Goal: Task Accomplishment & Management: Use online tool/utility

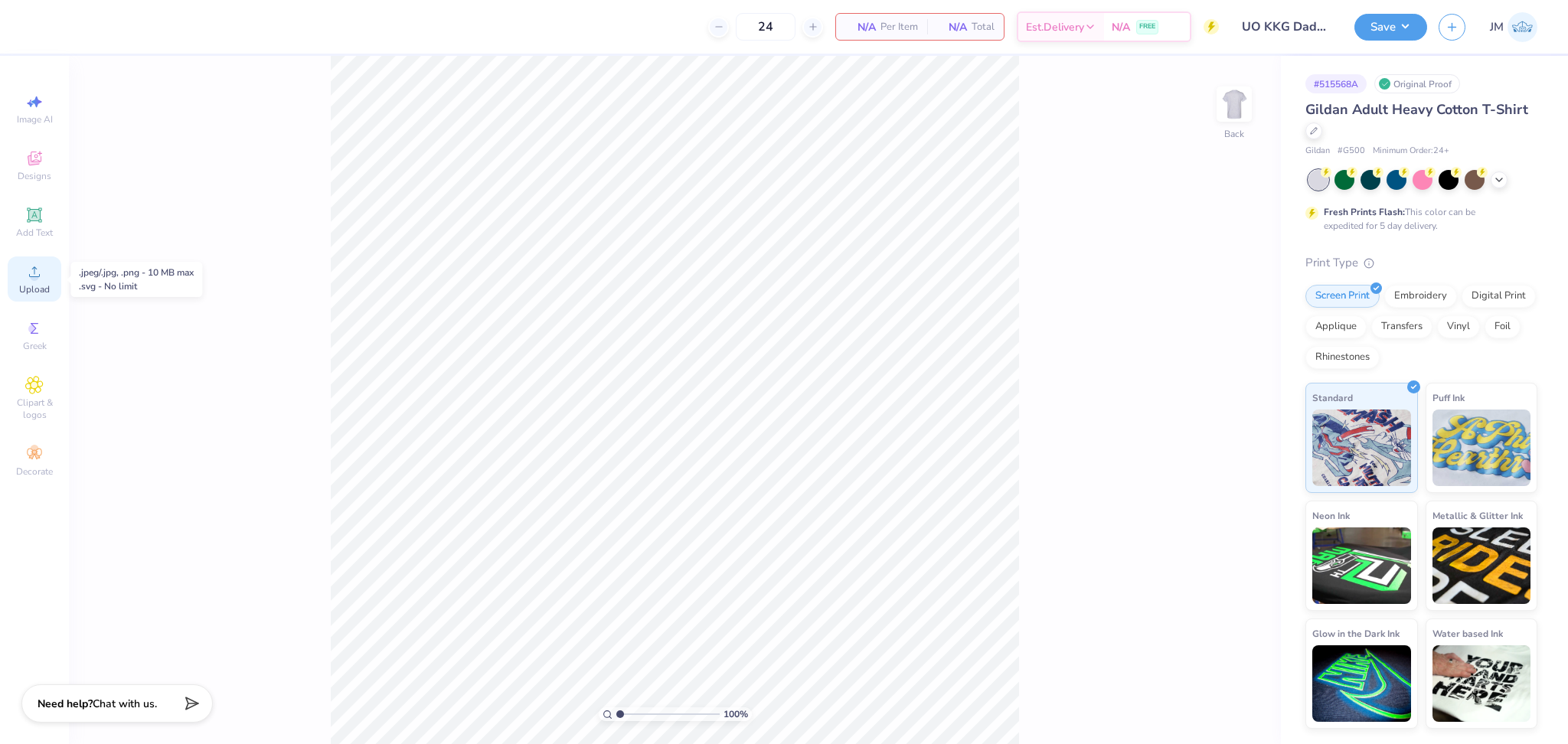
click at [47, 280] on div "Upload" at bounding box center [35, 279] width 54 height 45
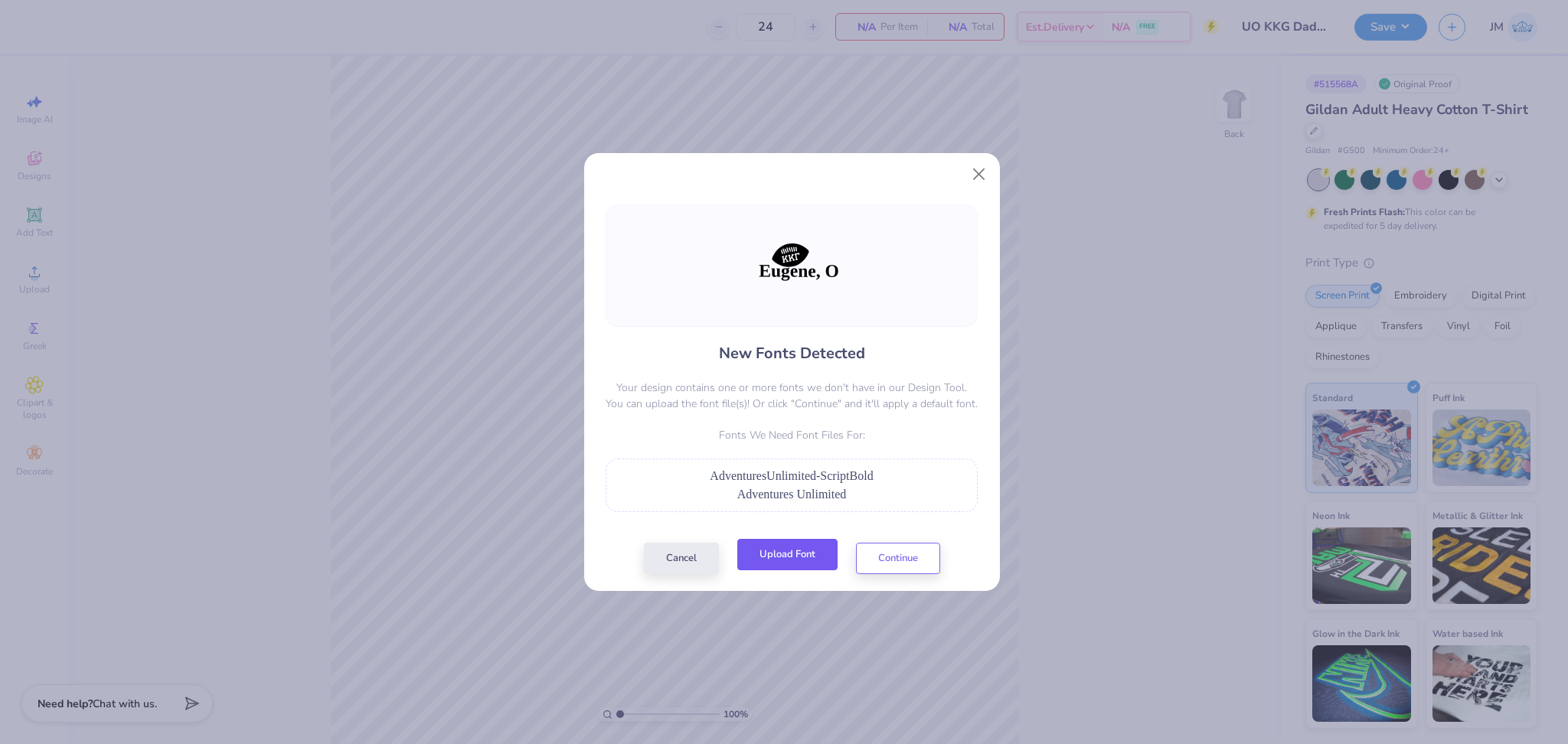
click at [794, 554] on button "Upload Font" at bounding box center [787, 555] width 100 height 32
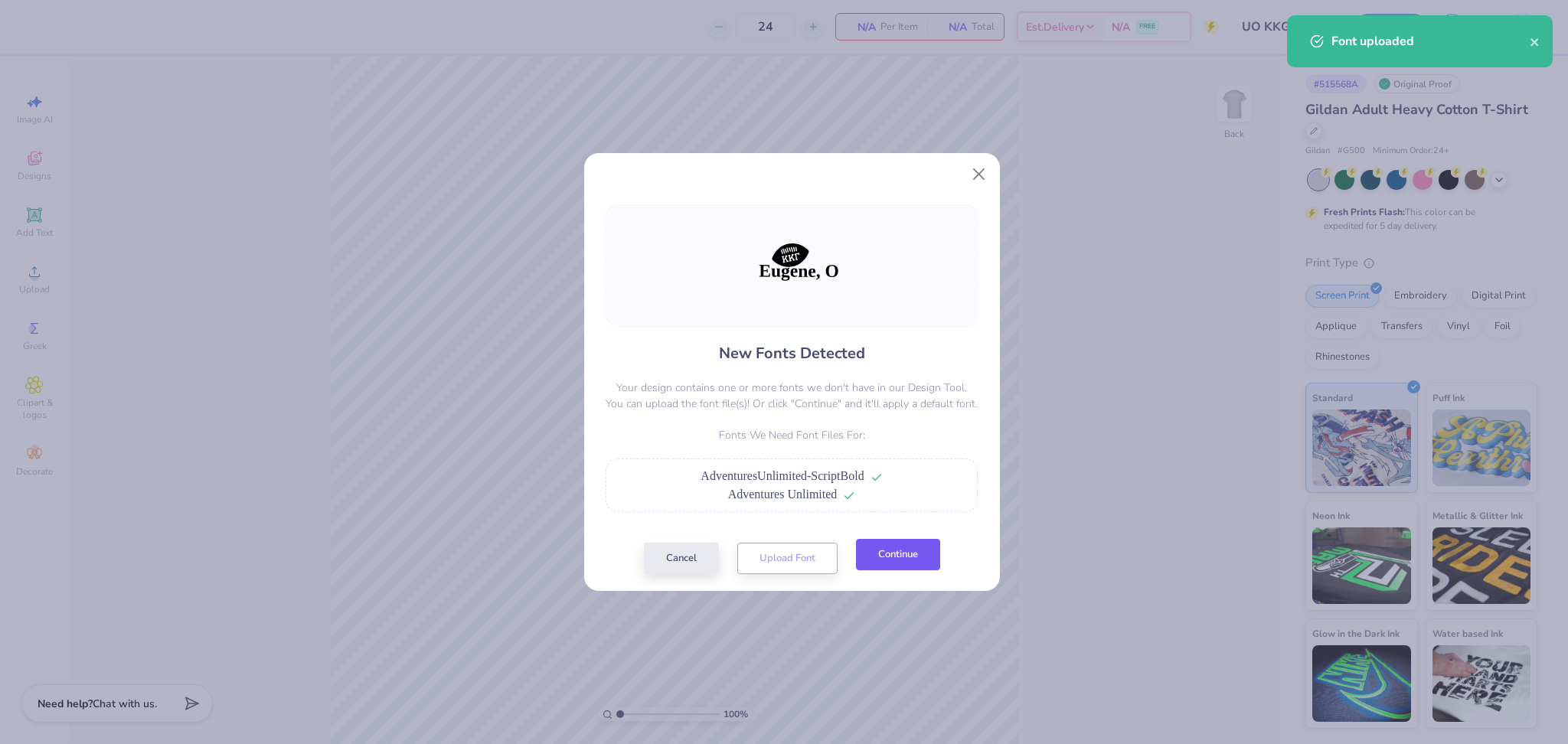
click at [929, 557] on button "Continue" at bounding box center [897, 555] width 85 height 32
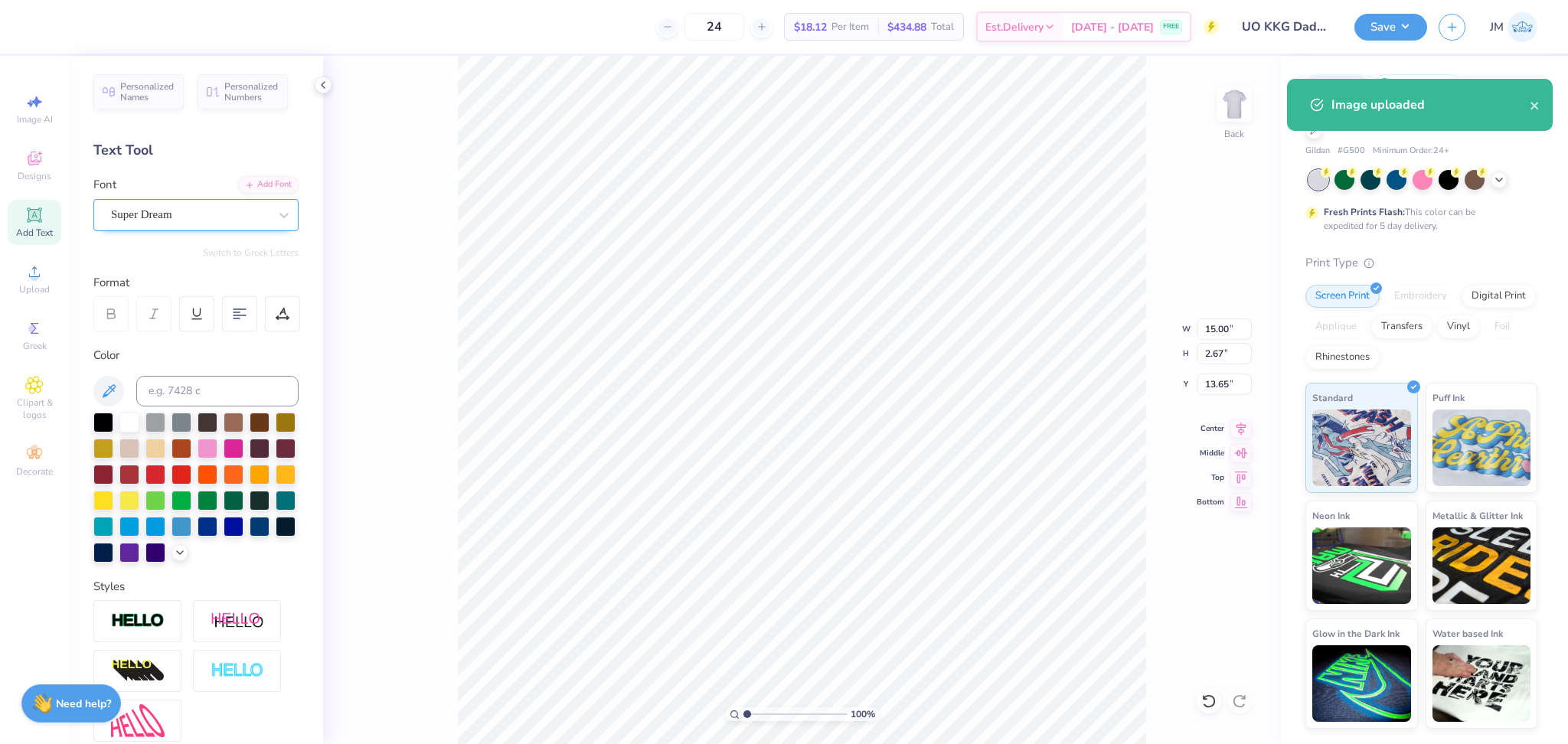
click at [128, 212] on div "Super Dream" at bounding box center [190, 215] width 161 height 24
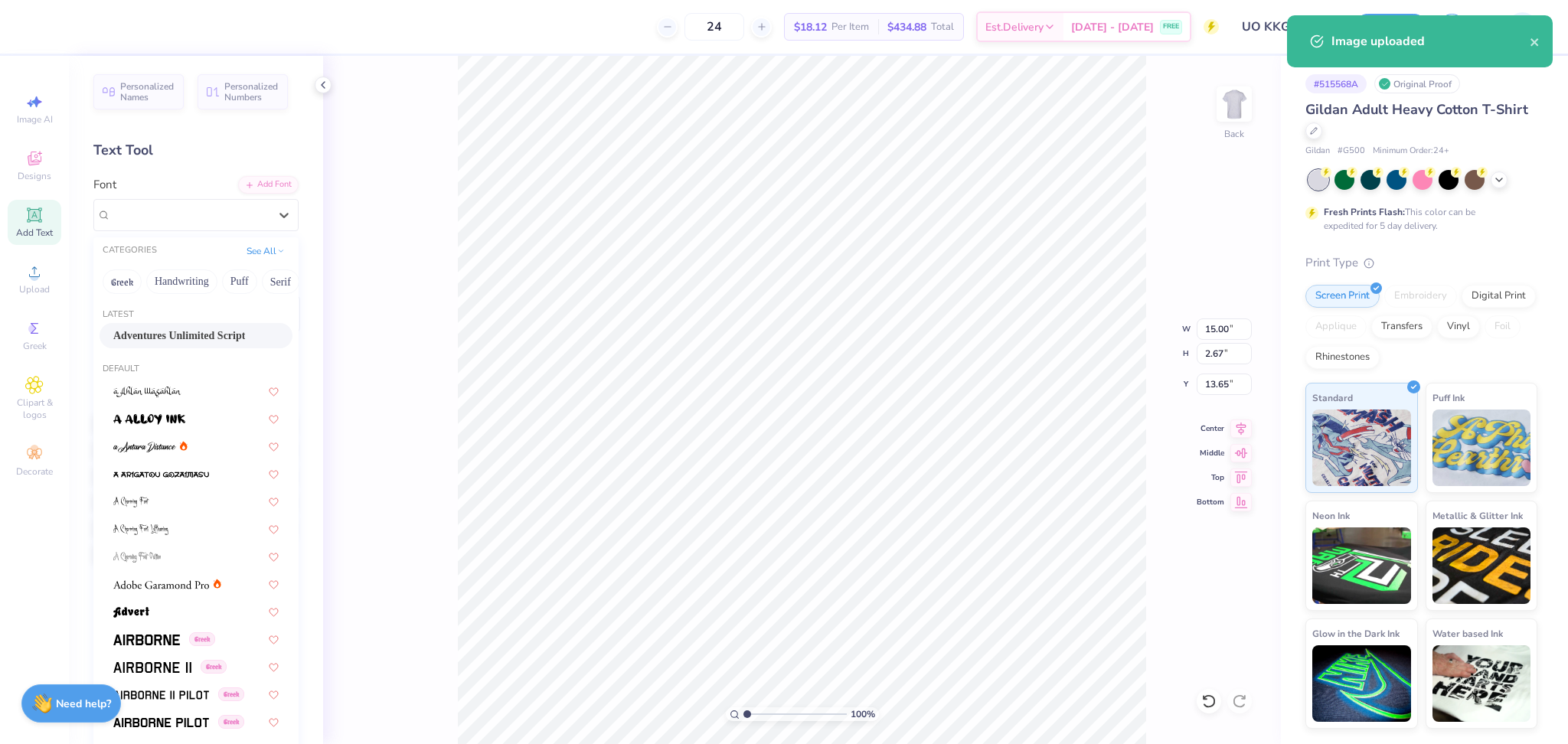
click at [168, 340] on span "Adventures Unlimited Script" at bounding box center [179, 335] width 131 height 16
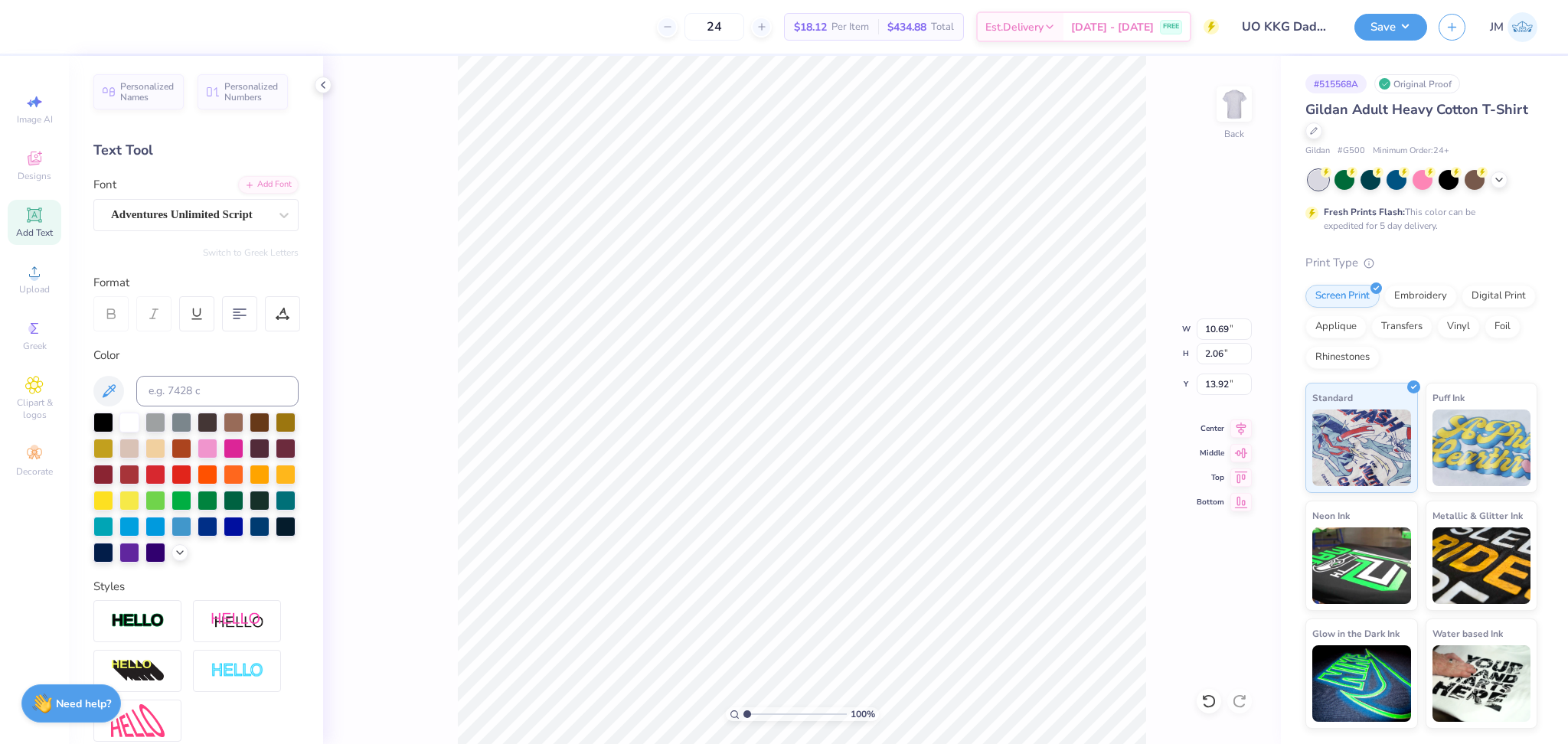
type input "10.69"
type input "2.06"
type input "13.92"
type input "7.74"
drag, startPoint x: 1245, startPoint y: 422, endPoint x: 1177, endPoint y: 424, distance: 68.0
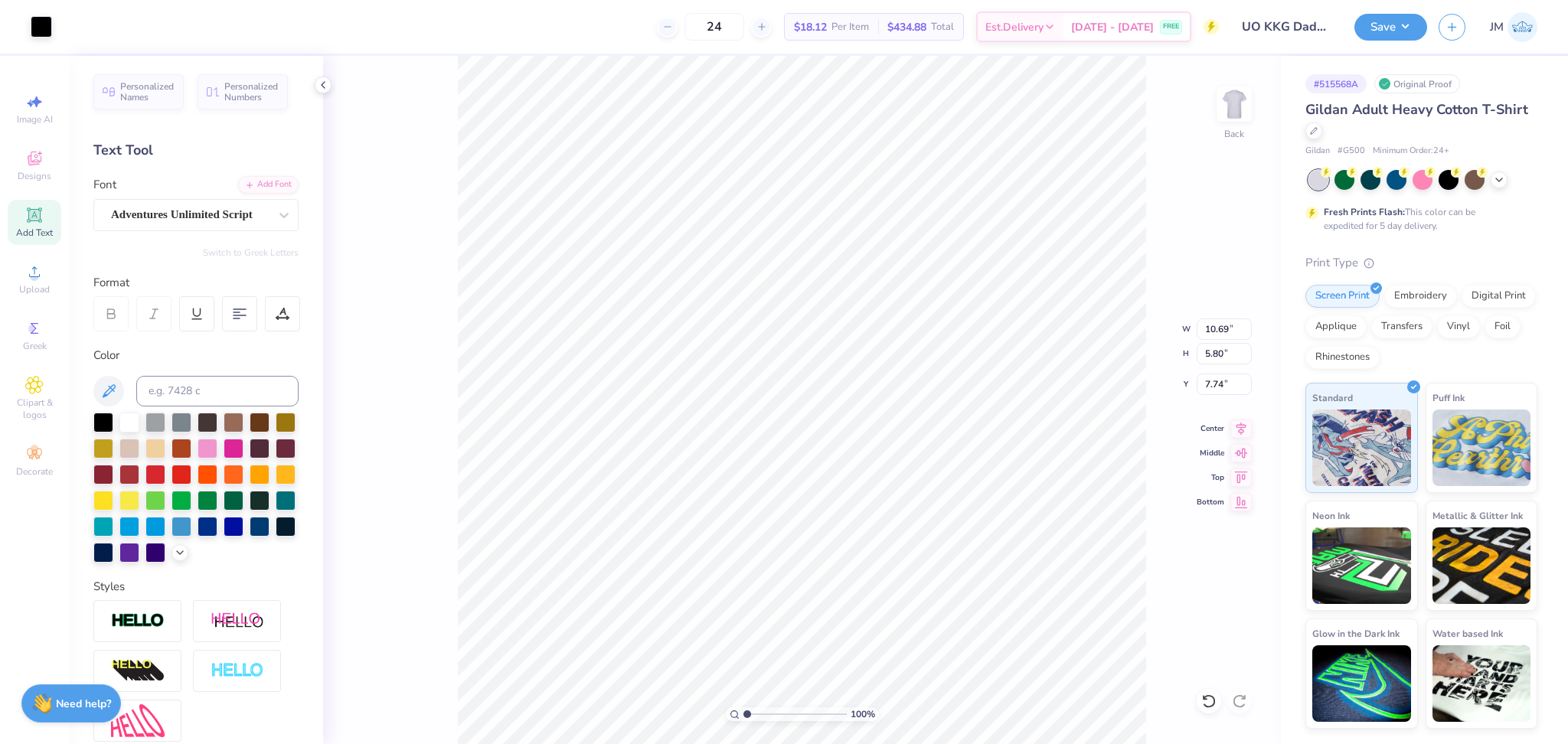
click at [1244, 423] on icon at bounding box center [1242, 429] width 22 height 18
click at [1244, 431] on icon at bounding box center [1242, 429] width 22 height 18
click at [1241, 423] on icon at bounding box center [1242, 426] width 10 height 13
click at [885, 576] on li "Group" at bounding box center [898, 576] width 120 height 30
click at [1209, 330] on input "10.69" at bounding box center [1224, 329] width 55 height 22
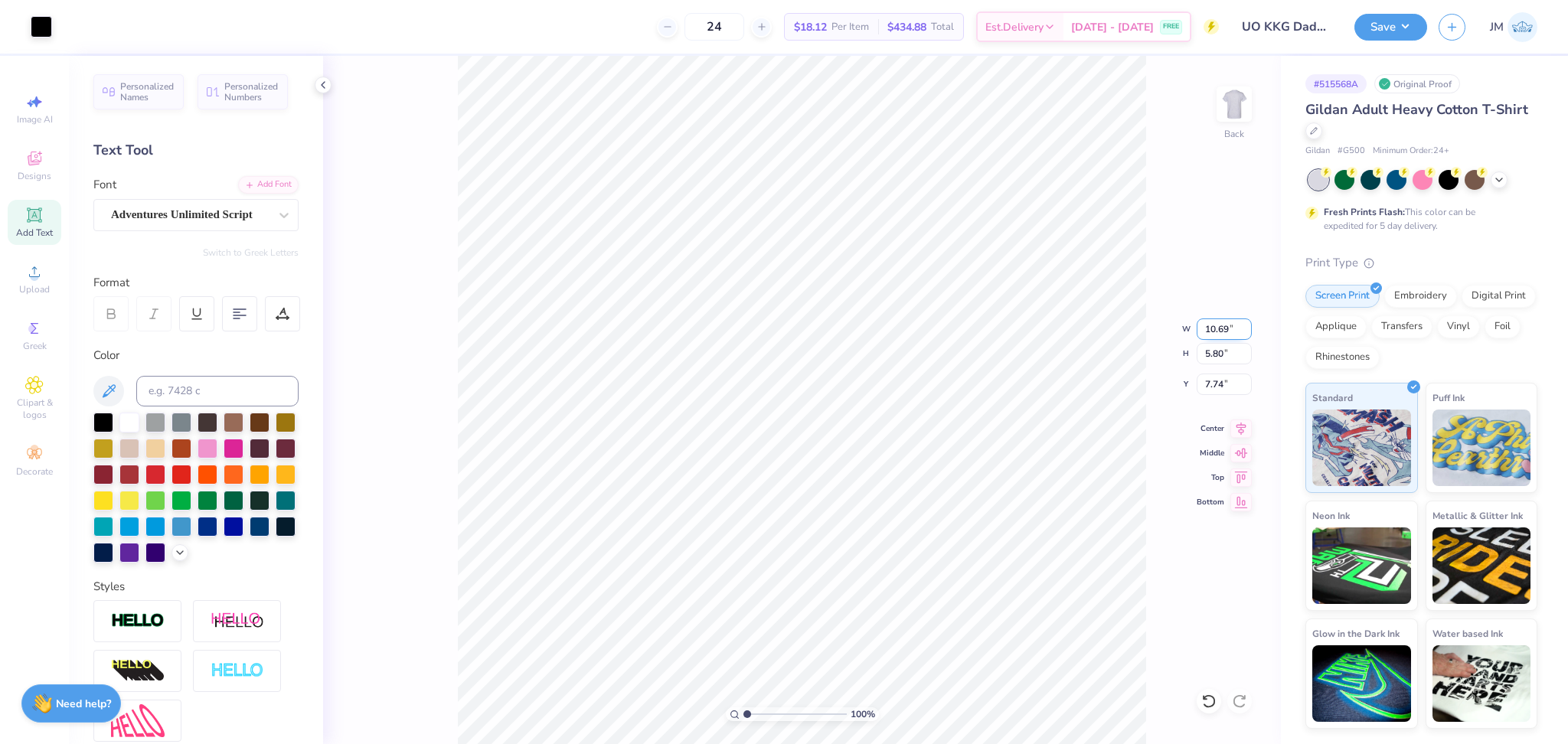
click at [1209, 330] on input "10.69" at bounding box center [1224, 329] width 55 height 22
type input "3.50"
type input "1.90"
type input "9.69"
click at [1214, 386] on input "9.00" at bounding box center [1224, 384] width 55 height 22
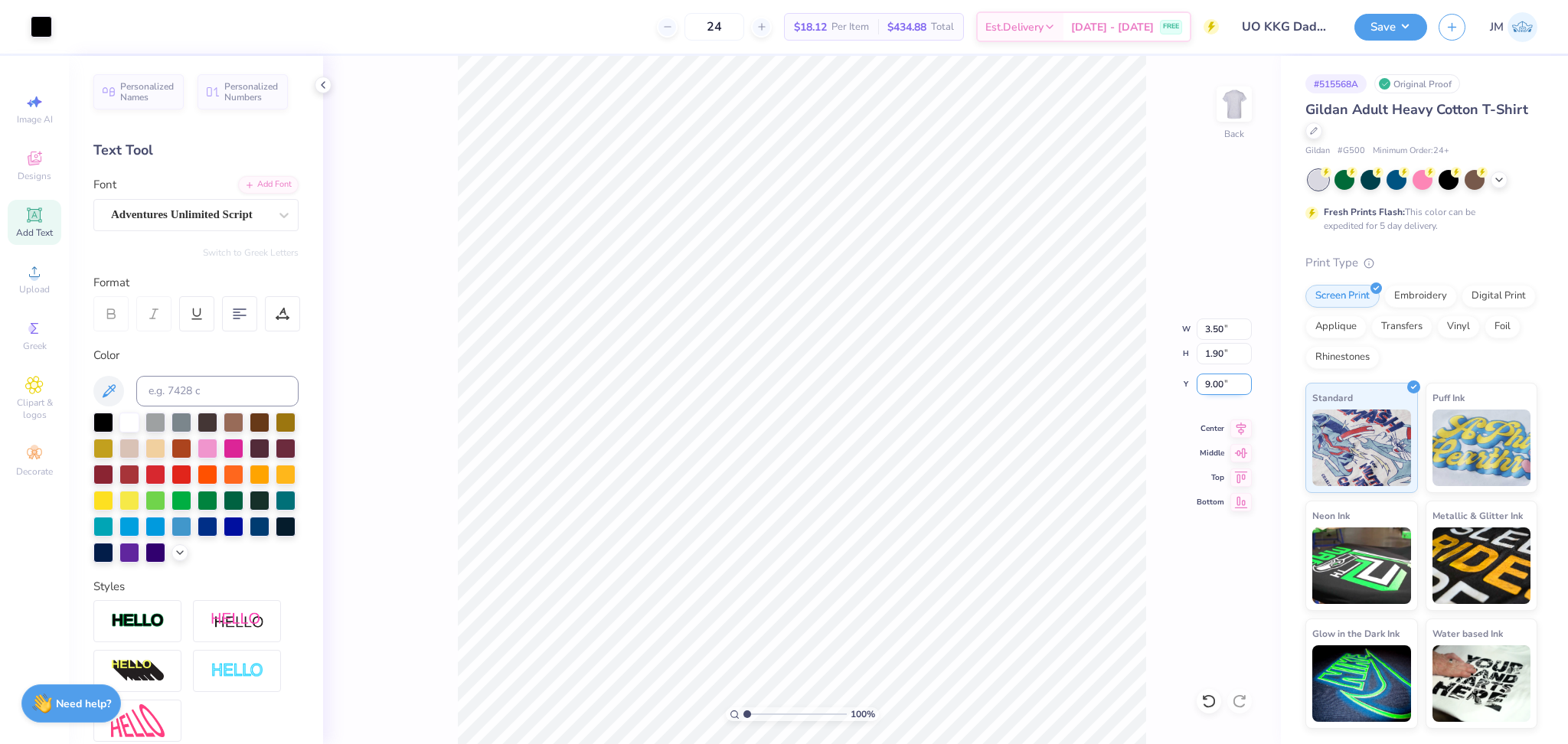
click at [1214, 386] on input "9.00" at bounding box center [1224, 384] width 55 height 22
type input "3.00"
click at [1167, 158] on div "100 % Back W 3.50 3.50 " H 1.90 1.90 " Y 3.00 3.00 " Center Middle Top Bottom" at bounding box center [802, 400] width 958 height 688
click at [1223, 111] on img at bounding box center [1235, 104] width 62 height 62
click at [43, 274] on div "Upload" at bounding box center [35, 279] width 54 height 45
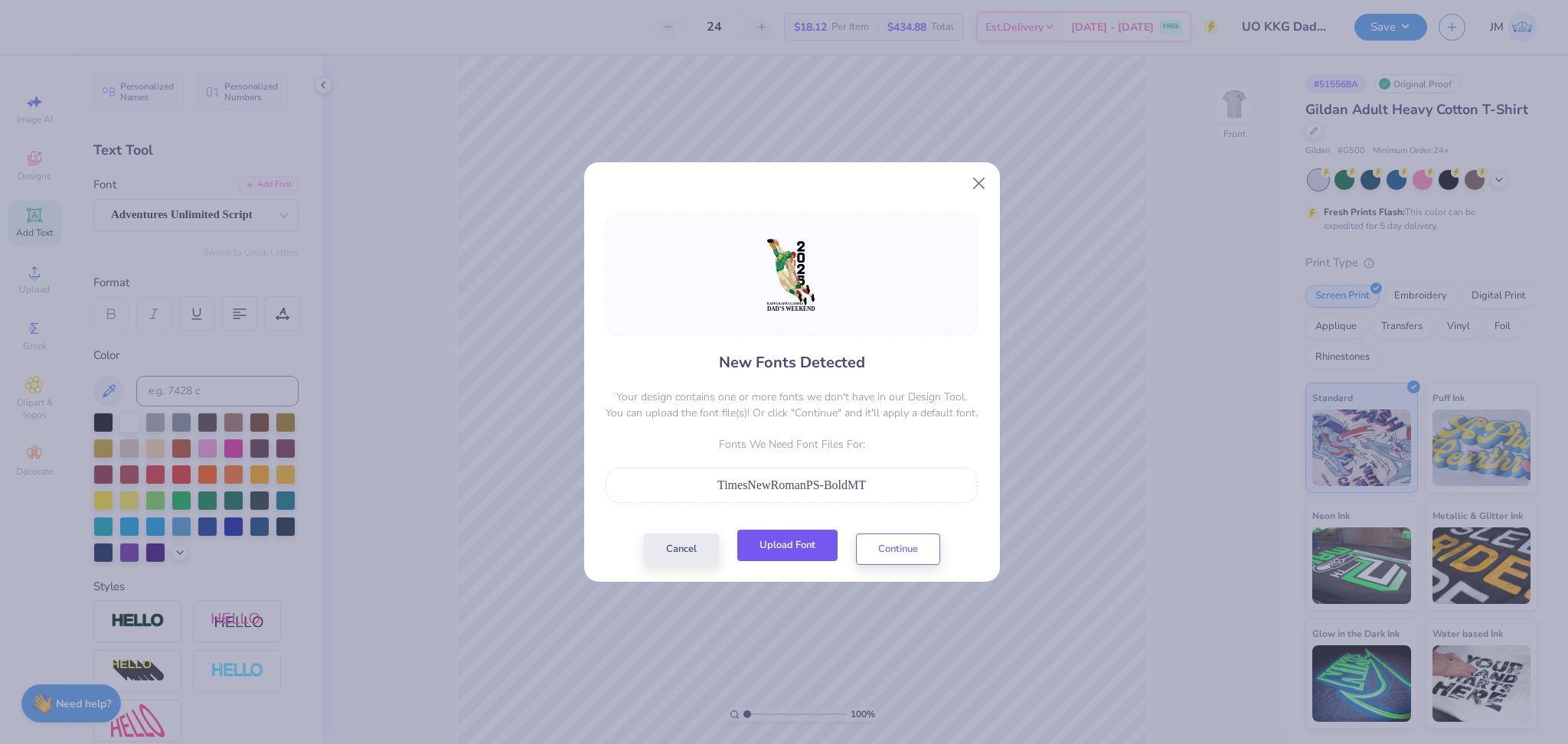
click at [798, 536] on button "Upload Font" at bounding box center [787, 545] width 100 height 32
click at [875, 528] on div "New Fonts Detected Your design contains one or more fonts we don't have in our …" at bounding box center [791, 389] width 381 height 351
click at [879, 538] on button "Continue" at bounding box center [897, 545] width 85 height 32
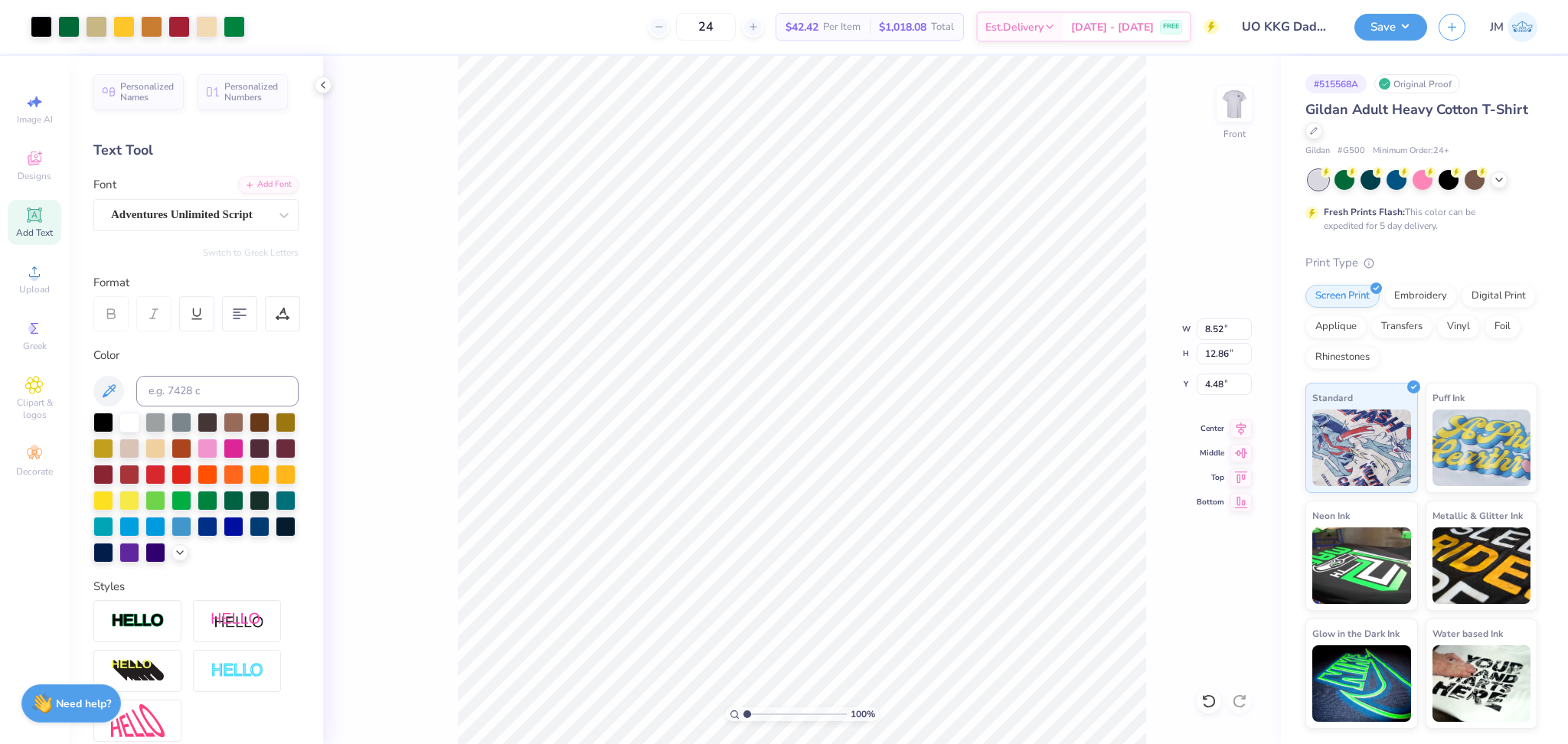
type input "8.52"
type input "12.86"
type input "4.90"
click at [928, 721] on li "Send to Back" at bounding box center [915, 725] width 120 height 30
click at [210, 198] on div "Font Super Dream" at bounding box center [196, 203] width 205 height 55
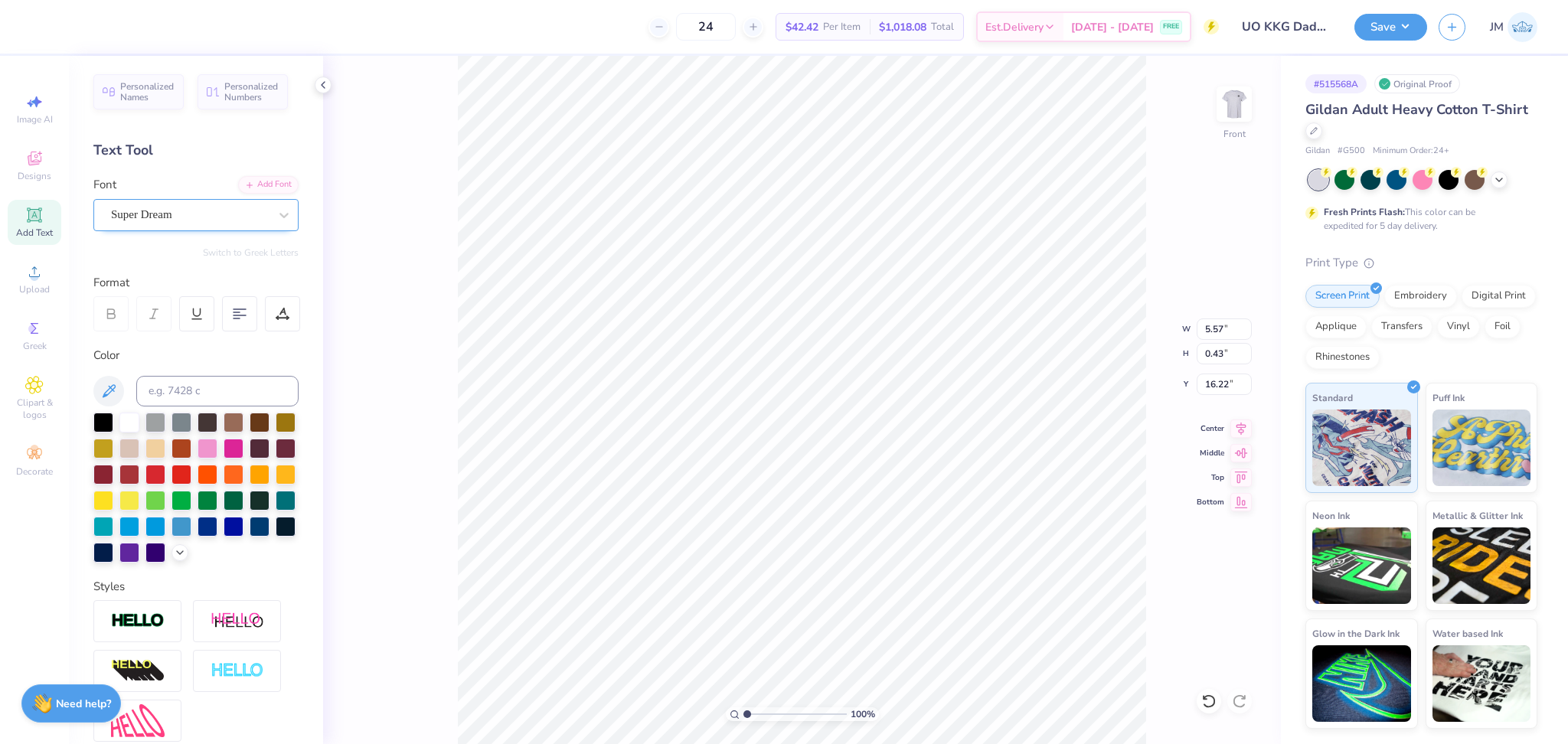
click at [188, 208] on div "Super Dream" at bounding box center [190, 215] width 161 height 24
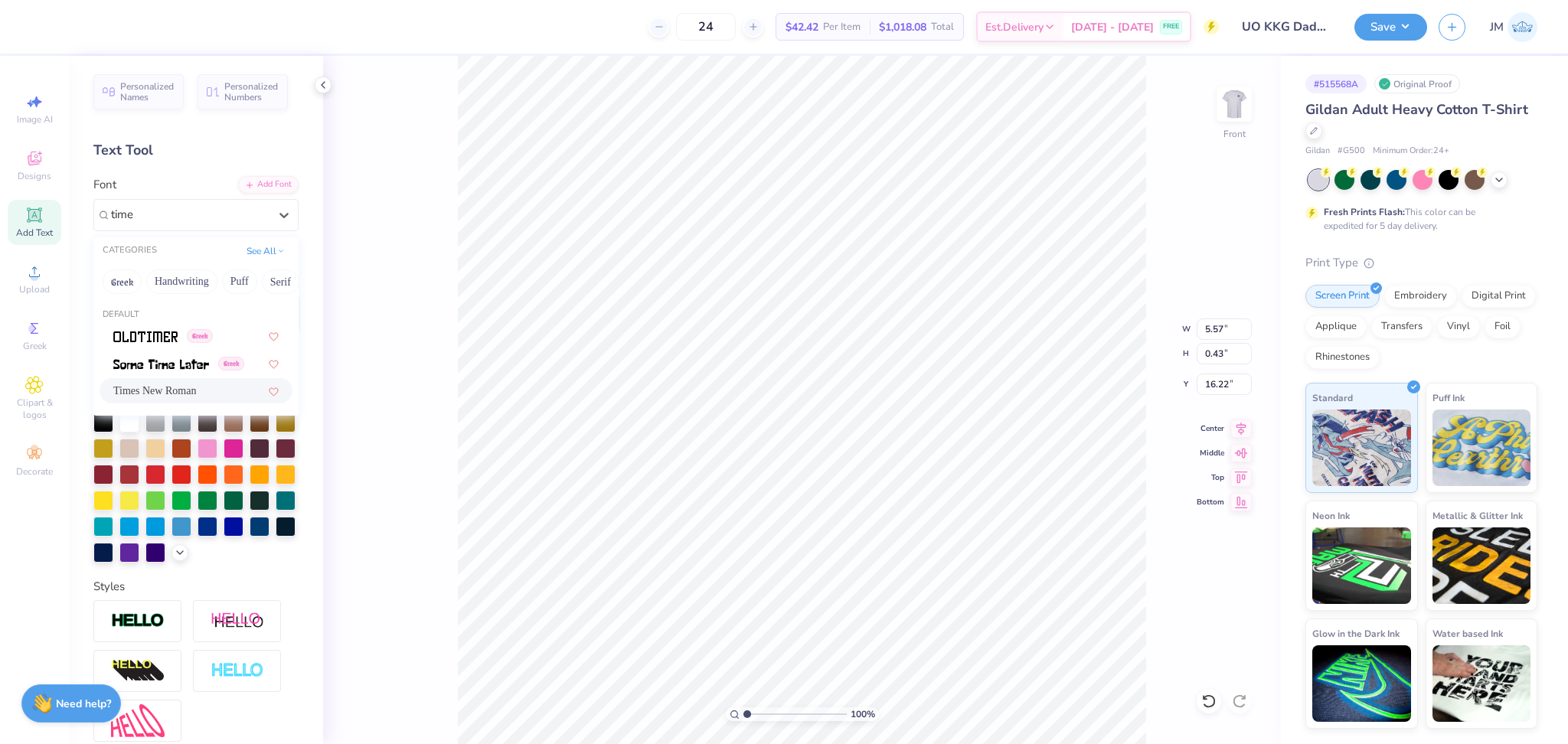
click at [172, 390] on span "Times New Roman" at bounding box center [154, 391] width 83 height 16
type input "time"
type input "6.57"
type input "0.42"
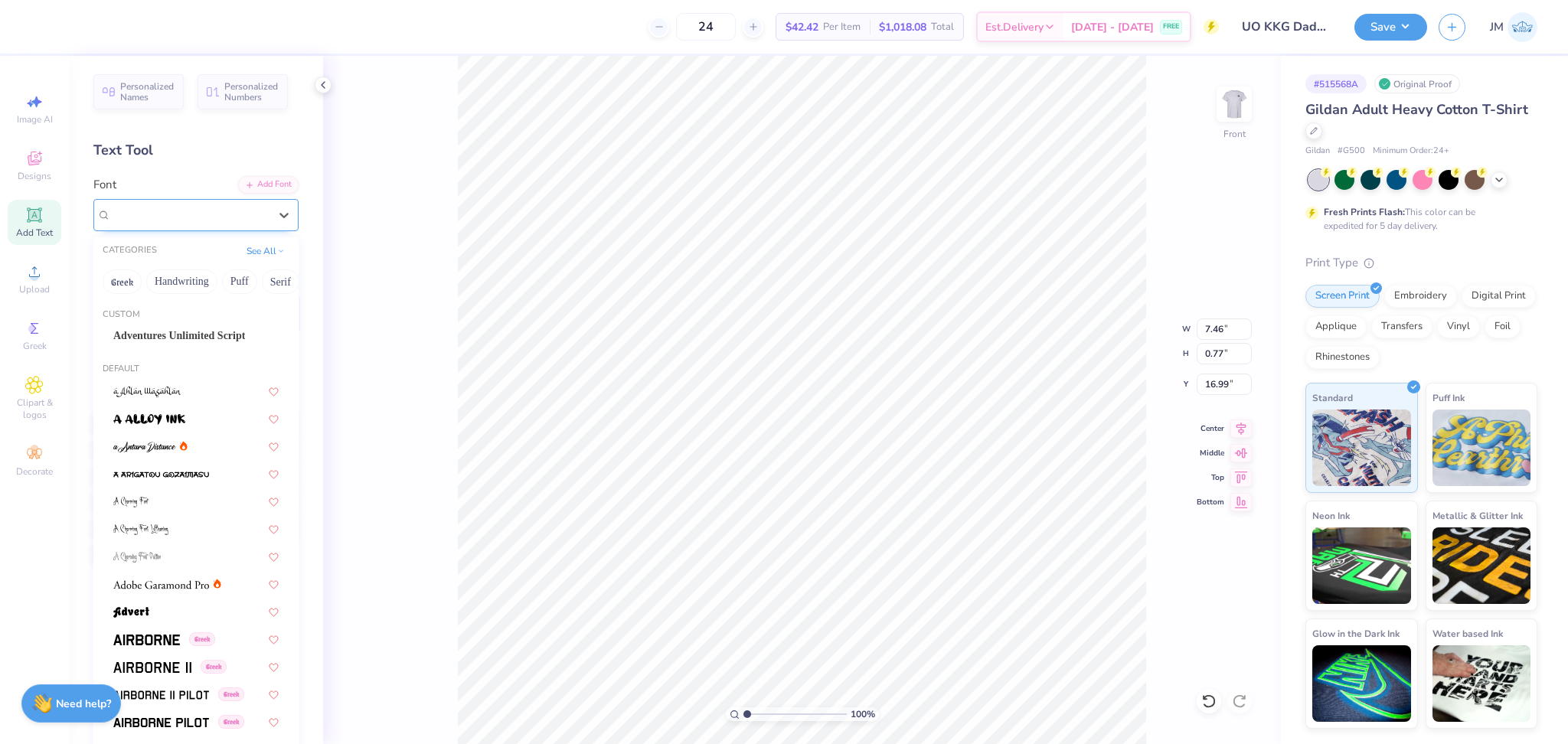
click at [181, 212] on div "Super Dream" at bounding box center [190, 215] width 161 height 24
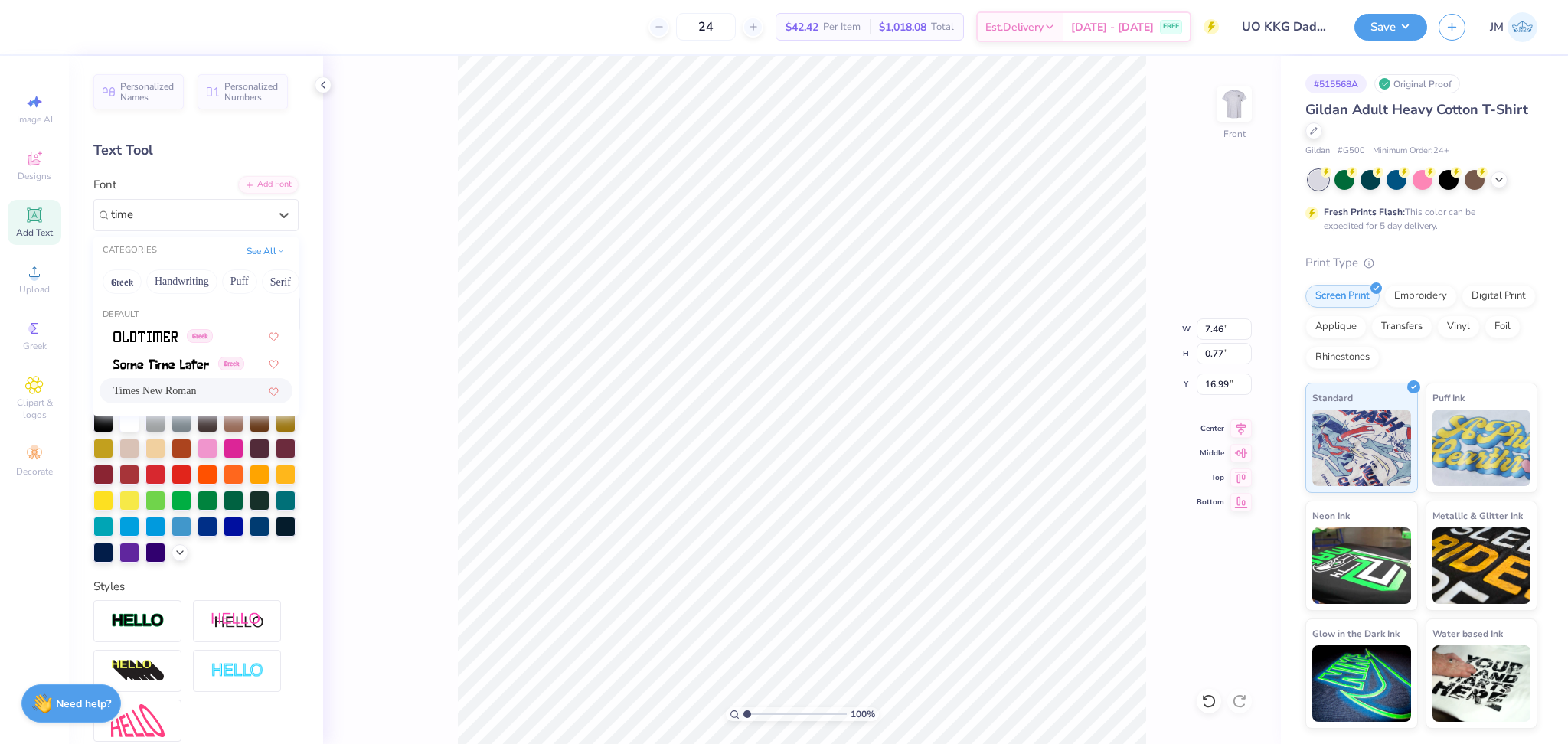
click at [178, 387] on span "Times New Roman" at bounding box center [154, 391] width 83 height 16
type input "time"
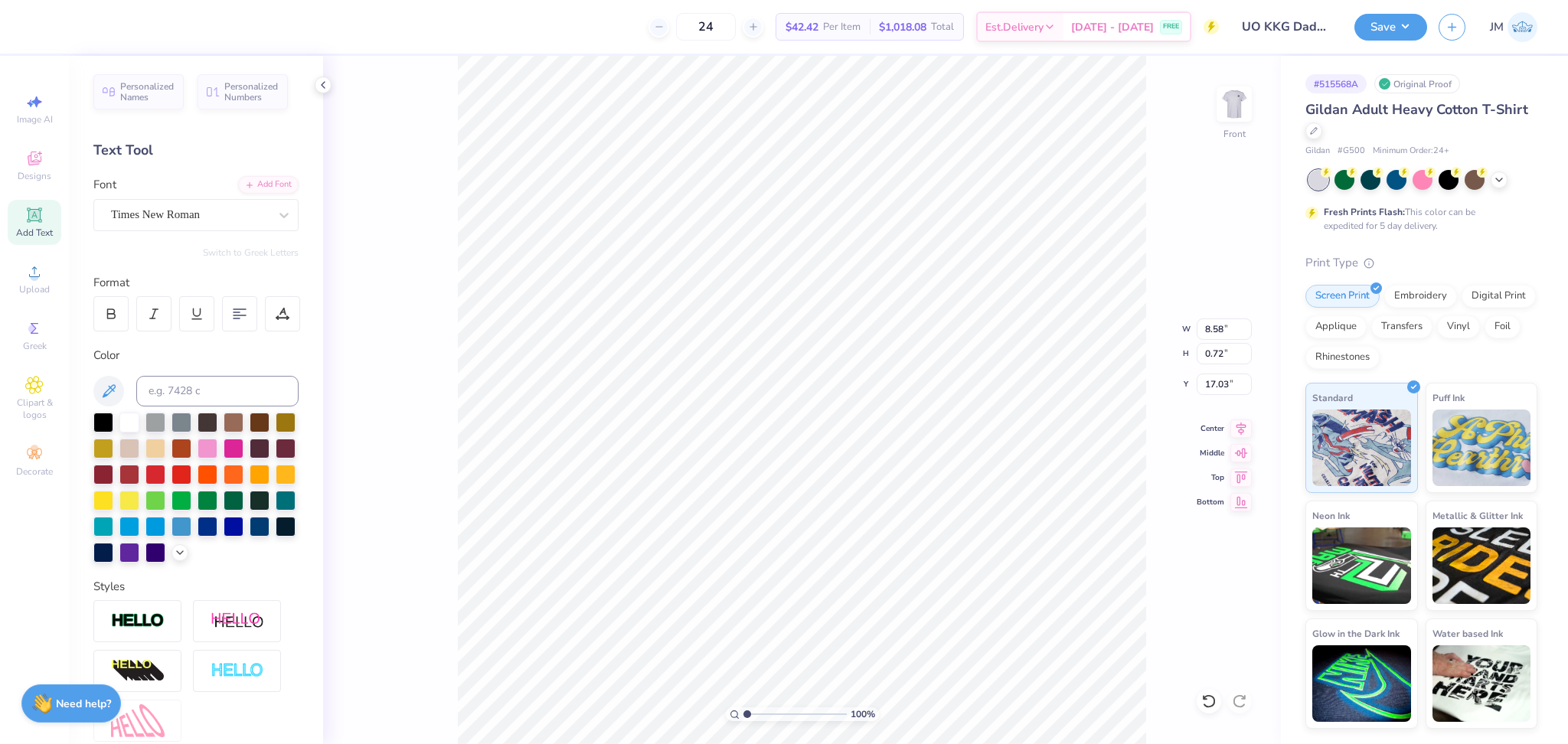
type input "8.58"
type input "0.72"
type input "17.03"
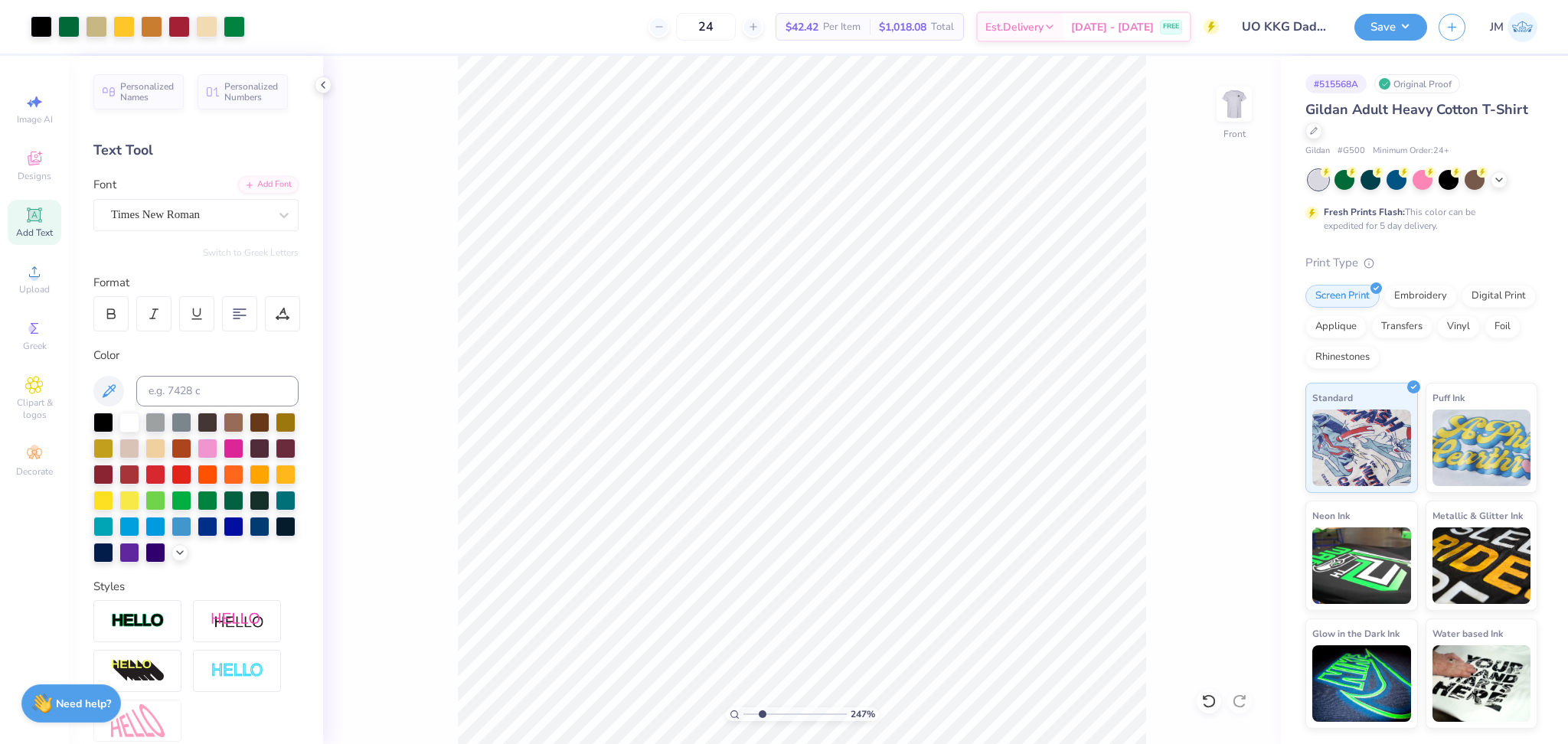
drag, startPoint x: 751, startPoint y: 713, endPoint x: 762, endPoint y: 711, distance: 11.2
click at [762, 711] on input "range" at bounding box center [795, 714] width 103 height 14
drag, startPoint x: 762, startPoint y: 712, endPoint x: 687, endPoint y: 689, distance: 78.4
click at [743, 707] on input "range" at bounding box center [795, 714] width 103 height 14
drag, startPoint x: 751, startPoint y: 711, endPoint x: 767, endPoint y: 708, distance: 16.3
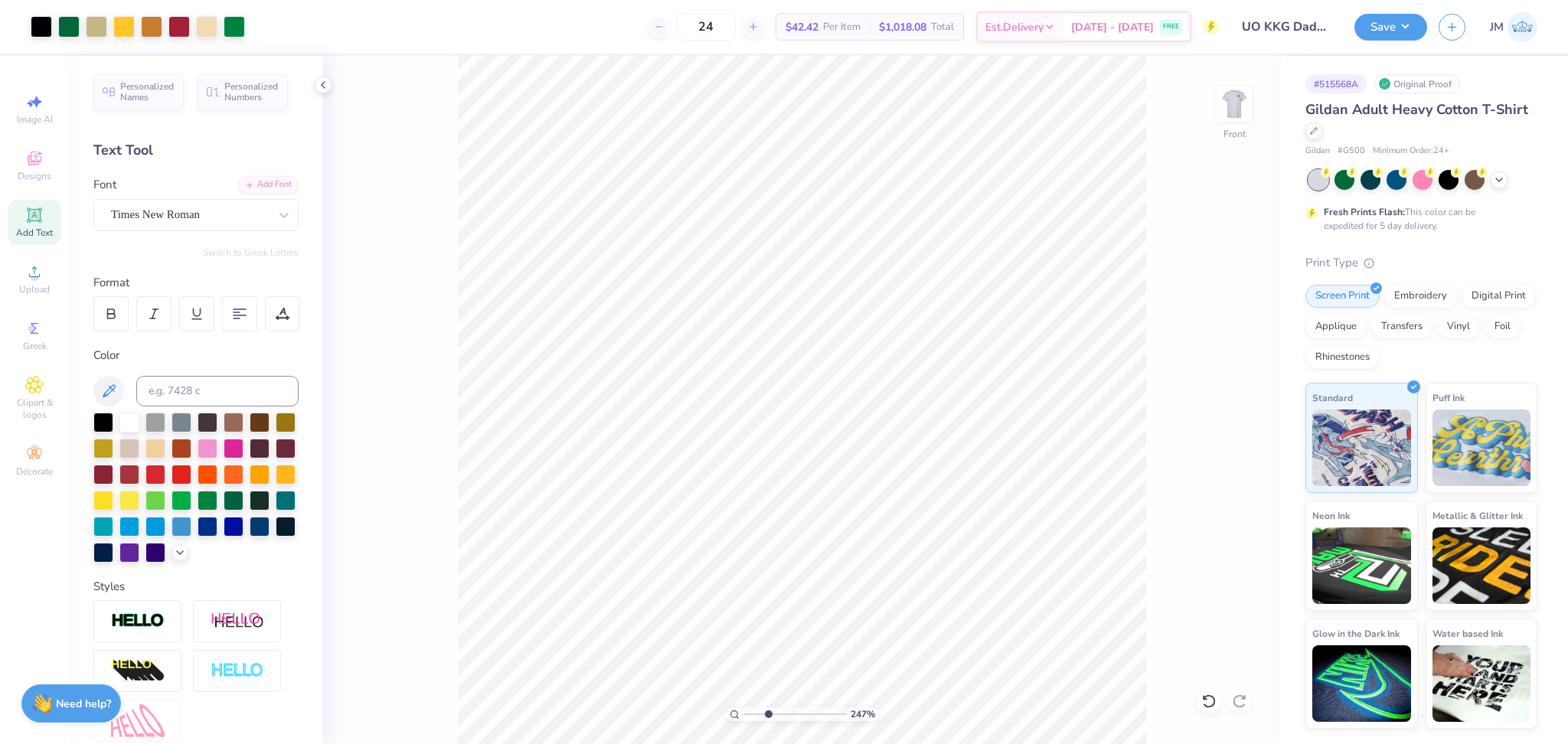
click at [767, 708] on input "range" at bounding box center [795, 714] width 103 height 14
type input "3.02"
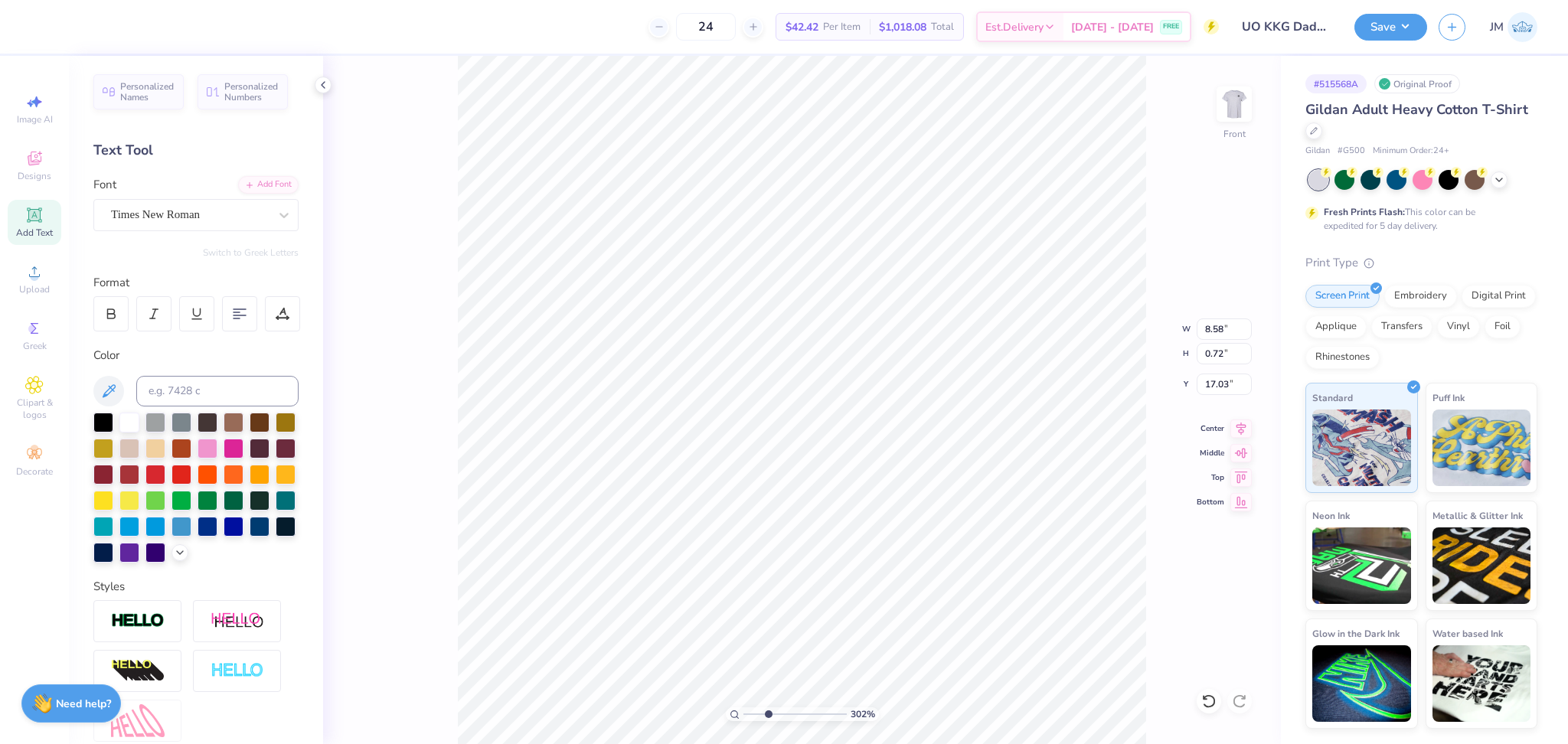
type input "1.53"
type input "16.29"
drag, startPoint x: 730, startPoint y: 705, endPoint x: 719, endPoint y: 702, distance: 11.4
click at [743, 707] on input "range" at bounding box center [795, 714] width 103 height 14
drag, startPoint x: 753, startPoint y: 715, endPoint x: 773, endPoint y: 708, distance: 21.2
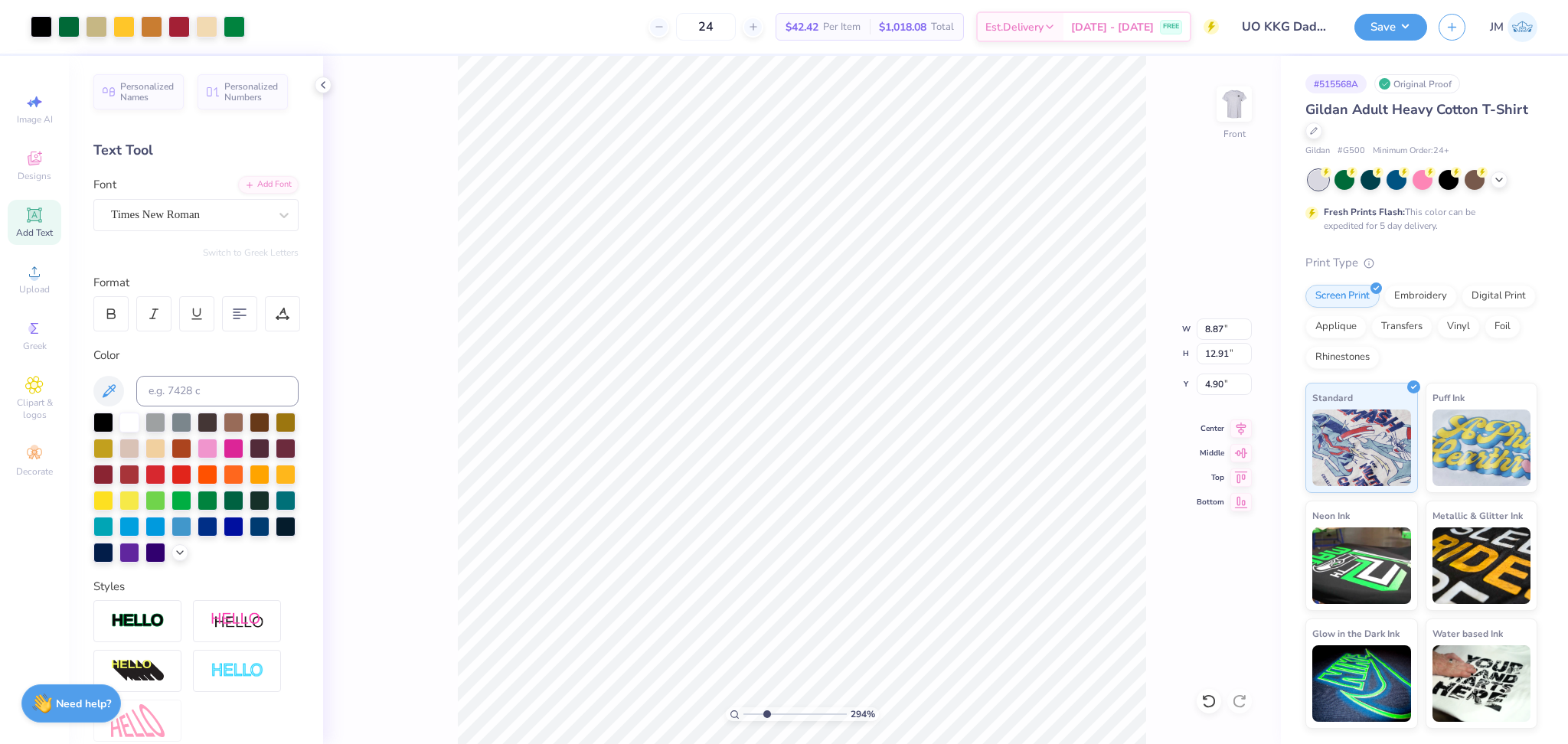
type input "3.02"
click at [767, 713] on input "range" at bounding box center [795, 714] width 103 height 14
type input "1.53"
type input "16.41"
drag, startPoint x: 763, startPoint y: 716, endPoint x: 701, endPoint y: 702, distance: 63.6
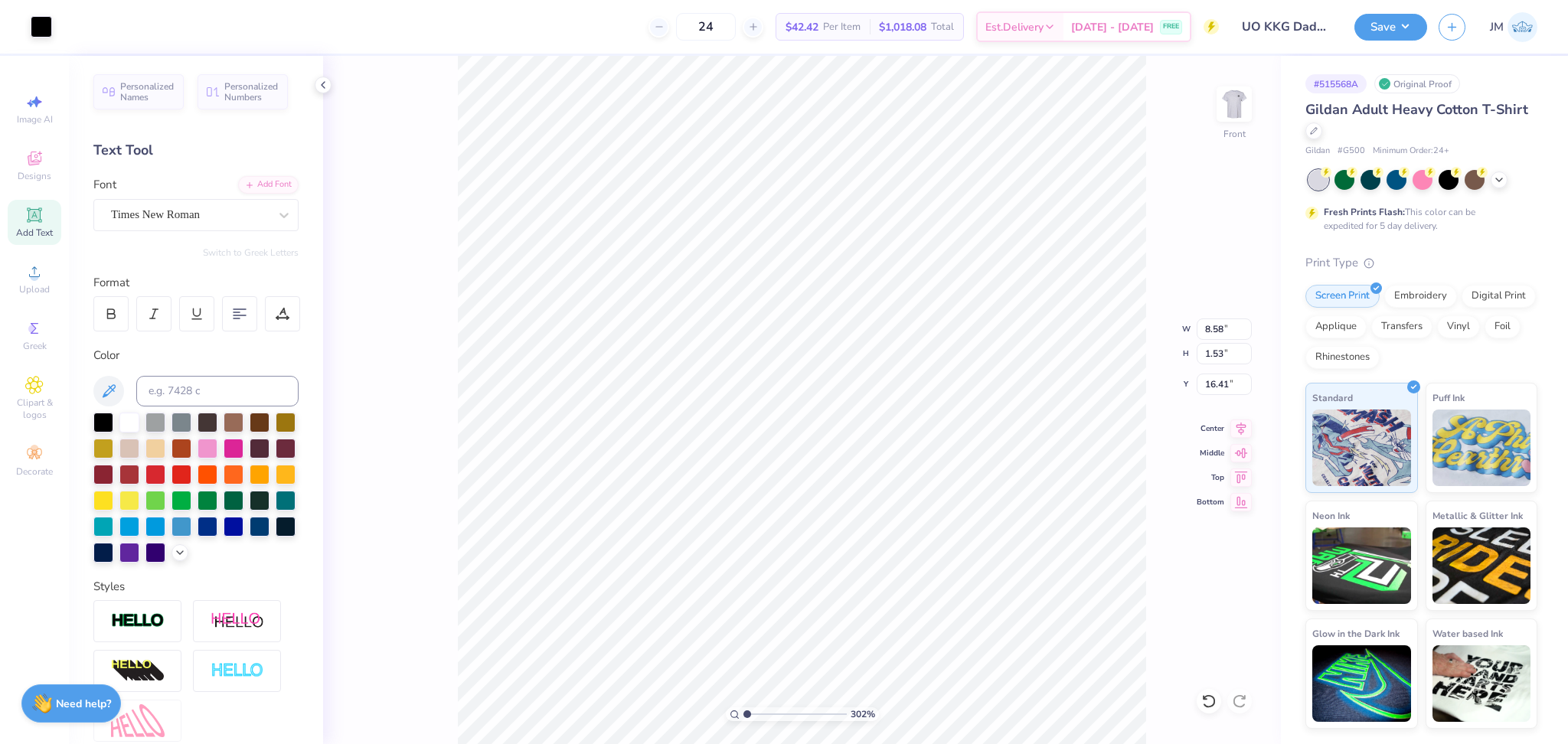
type input "1"
click at [743, 707] on input "range" at bounding box center [795, 714] width 103 height 14
click at [846, 576] on li "Group" at bounding box center [859, 576] width 120 height 30
click at [1216, 354] on input "13.04" at bounding box center [1224, 354] width 55 height 22
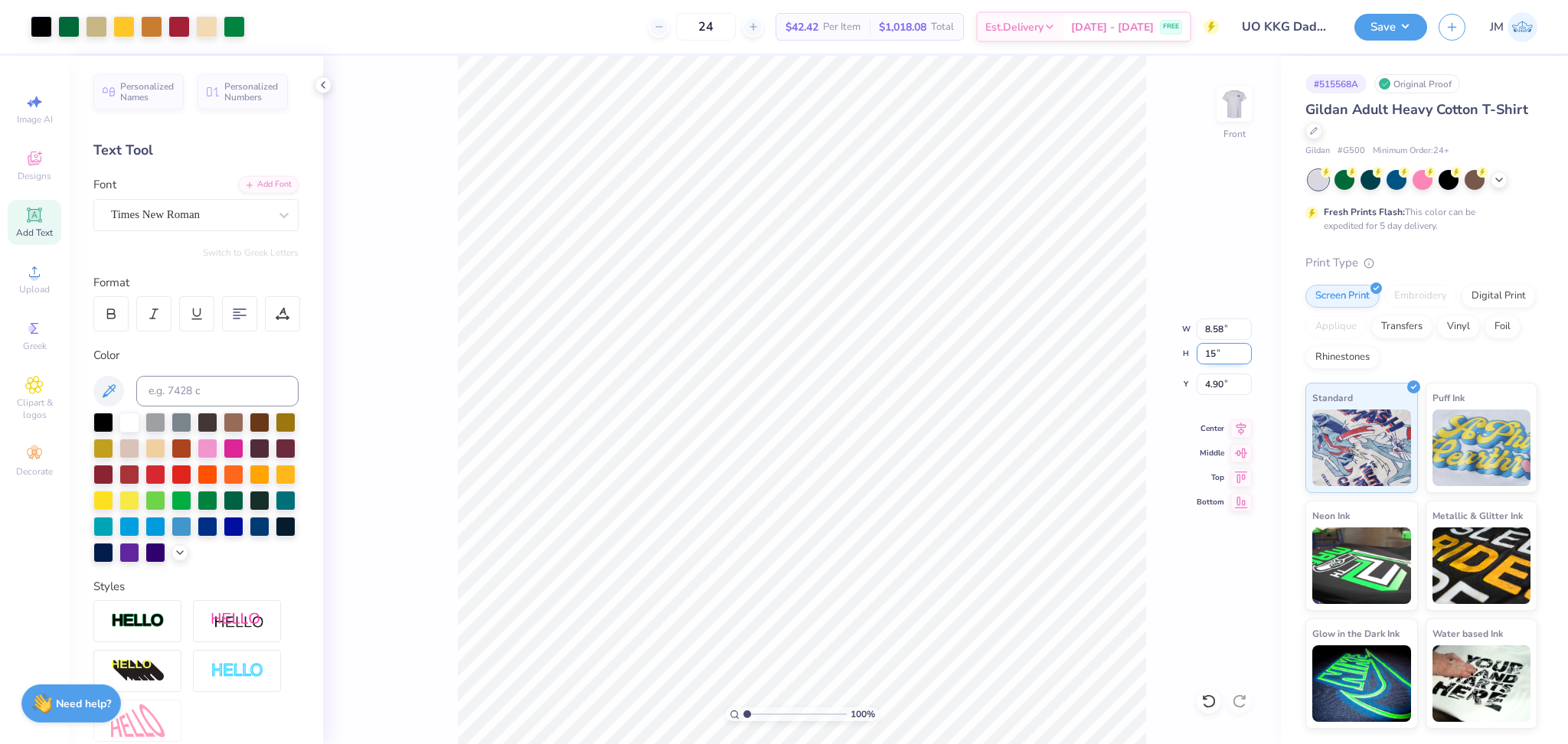
type input "15"
type input "9.87"
type input "15.00"
click at [1217, 390] on input "3.92" at bounding box center [1224, 384] width 55 height 22
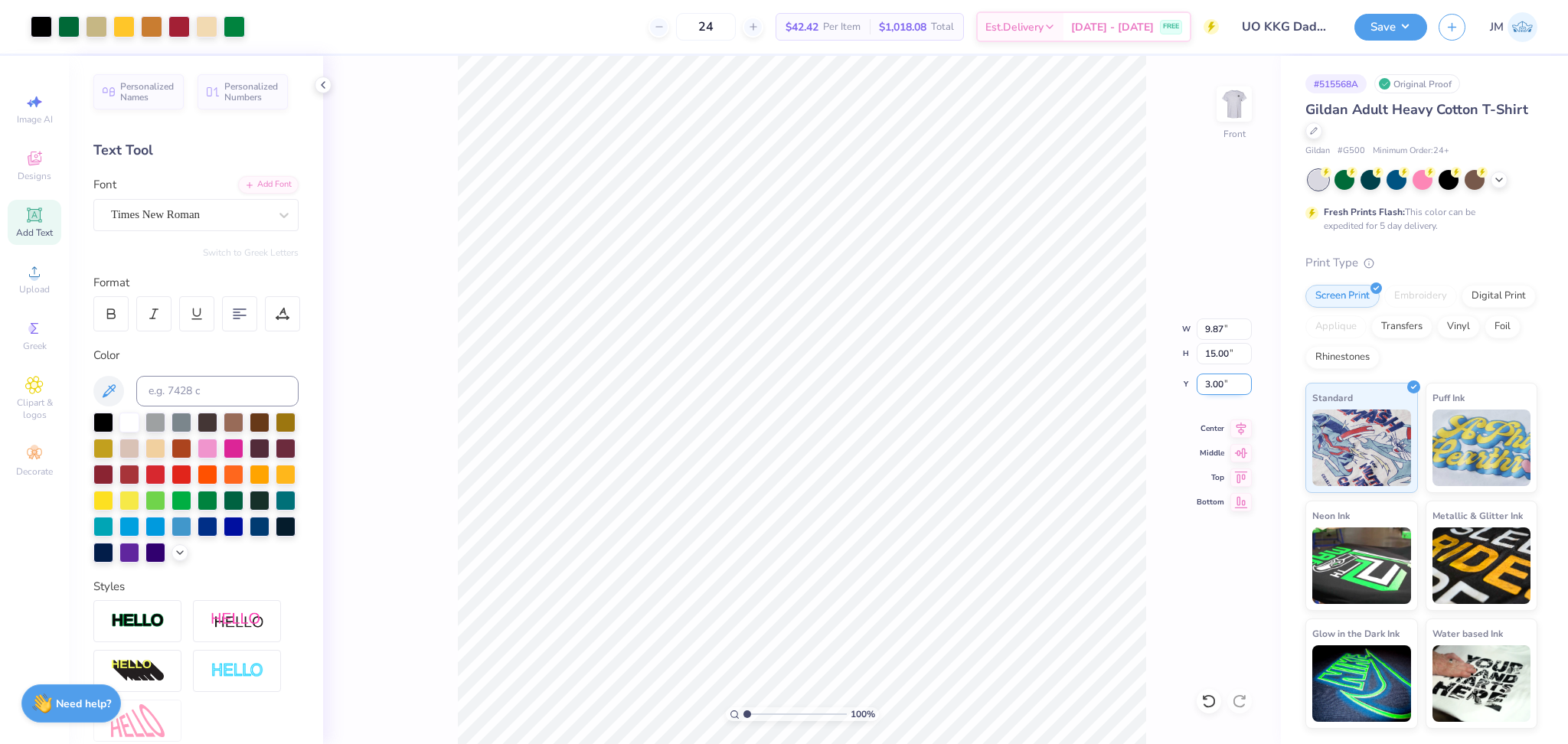
click at [1214, 382] on input "3.00" at bounding box center [1224, 384] width 55 height 22
type input "3"
click at [1240, 421] on icon at bounding box center [1242, 426] width 22 height 18
click at [1240, 429] on icon at bounding box center [1242, 426] width 22 height 18
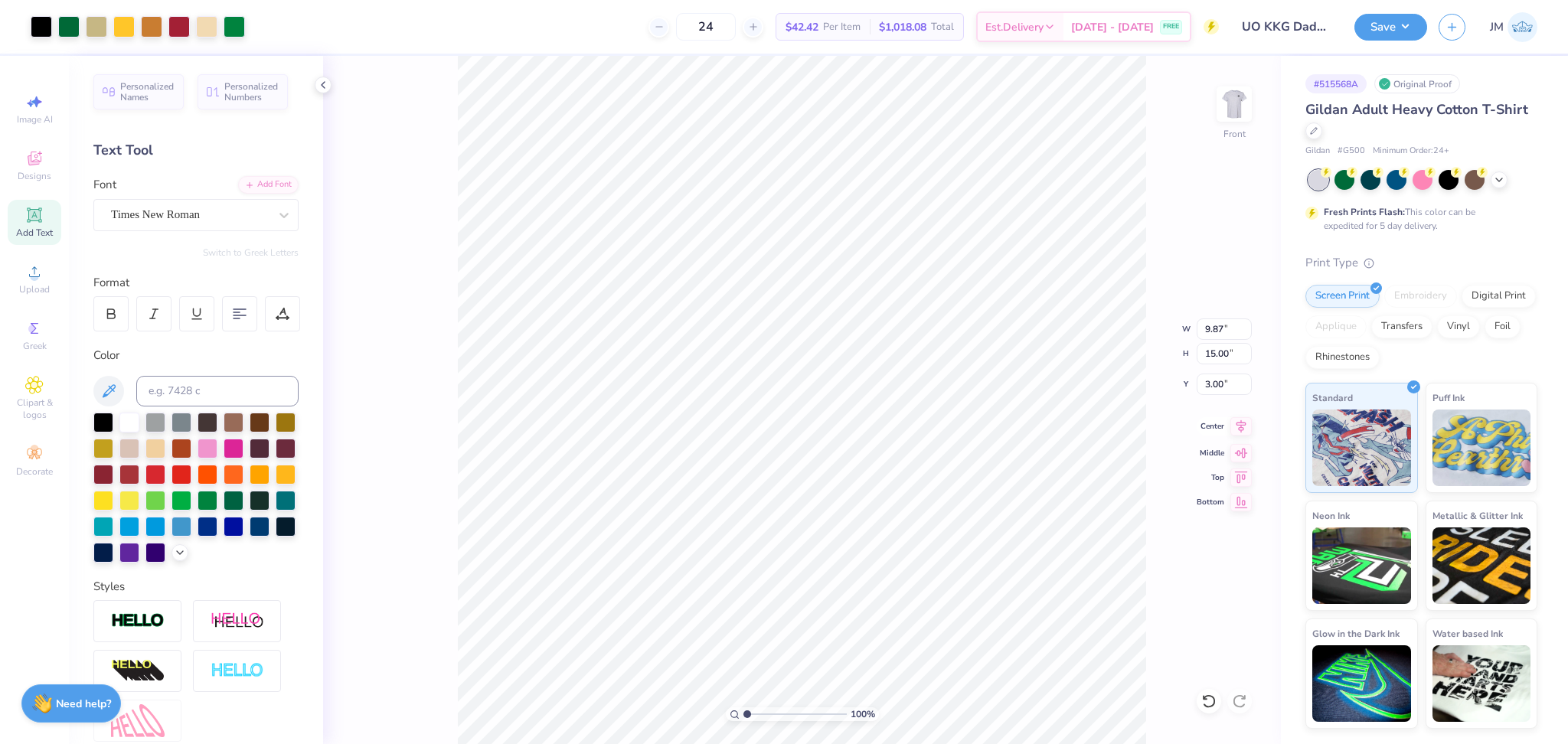
click at [1240, 429] on icon at bounding box center [1242, 426] width 22 height 18
click at [1374, 30] on button "Save" at bounding box center [1390, 25] width 73 height 27
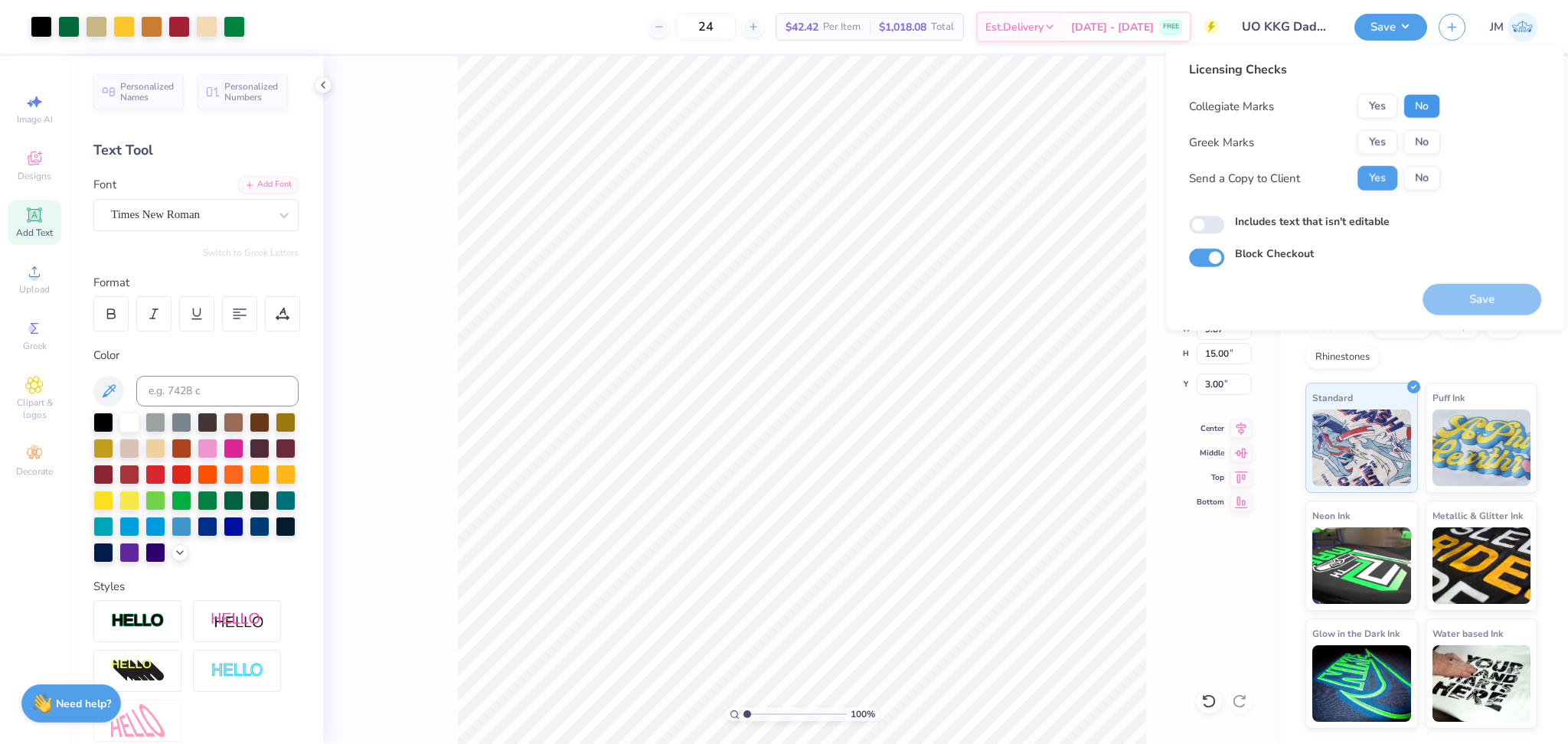
click at [1435, 101] on button "No" at bounding box center [1421, 106] width 37 height 25
click at [1384, 134] on button "Yes" at bounding box center [1377, 142] width 40 height 25
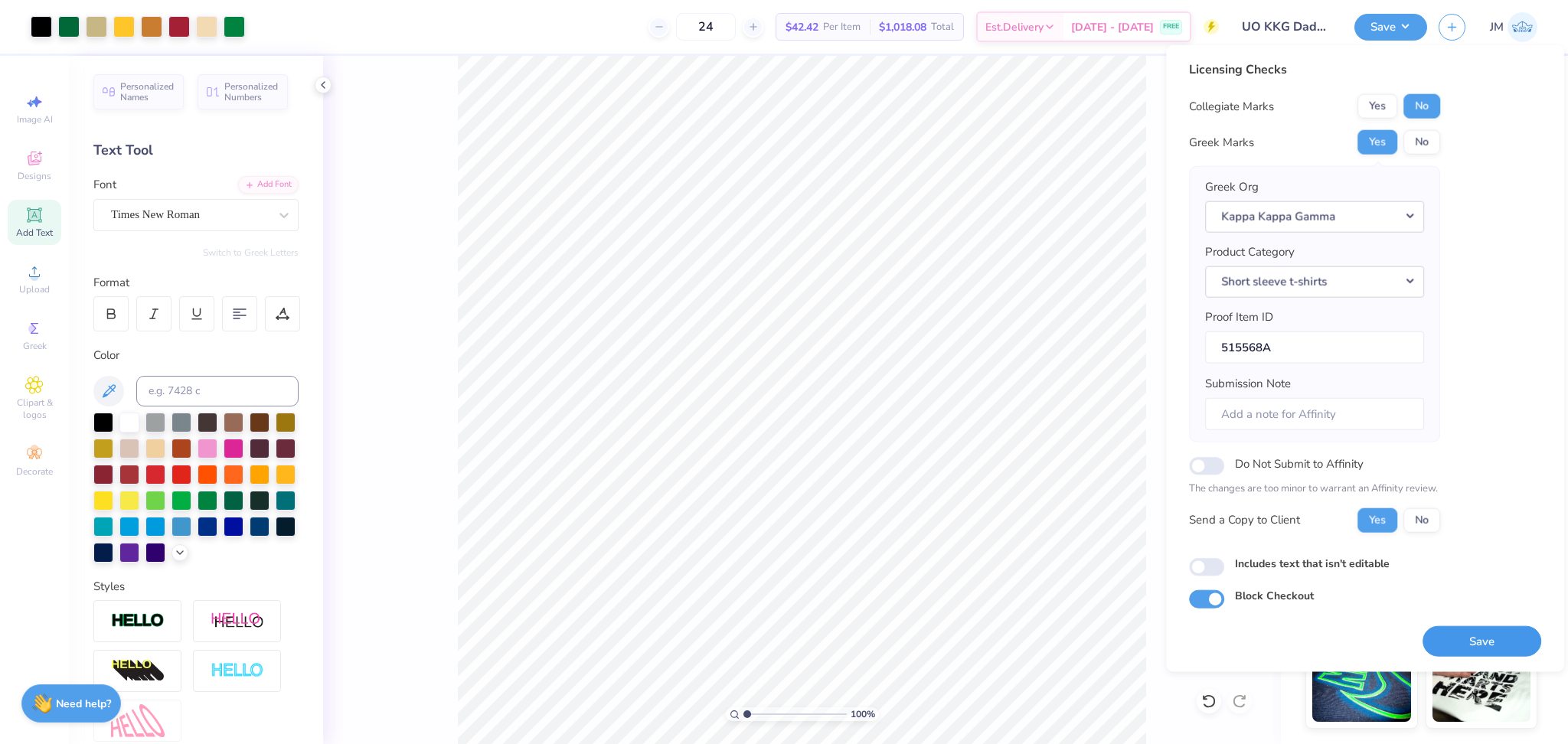
click at [1468, 641] on button "Save" at bounding box center [1481, 642] width 118 height 32
